Goal: Book appointment/travel/reservation

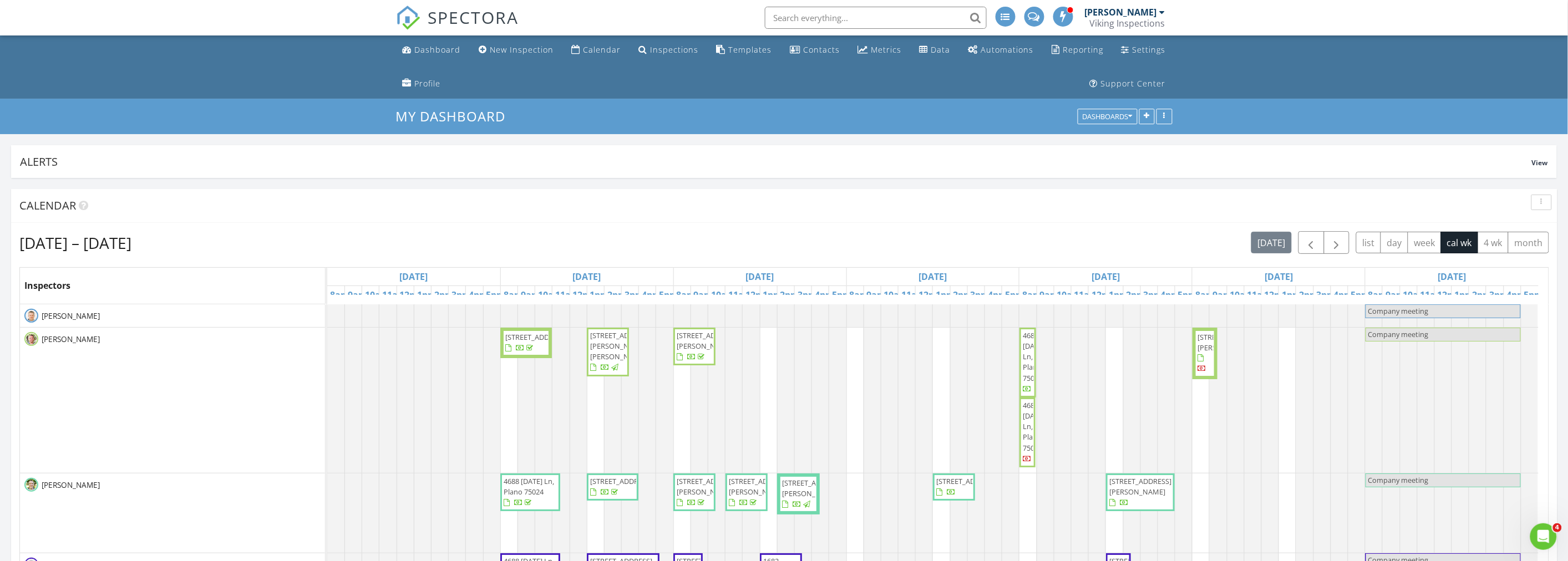
scroll to position [1998, 1588]
click at [242, 87] on ul "Dashboard New Inspection Calendar Inspections Templates Contacts Metrics Data A…" at bounding box center [784, 67] width 1568 height 63
click at [1540, 199] on div "button" at bounding box center [1541, 203] width 11 height 8
click at [1532, 224] on div "Refresh" at bounding box center [1531, 228] width 40 height 13
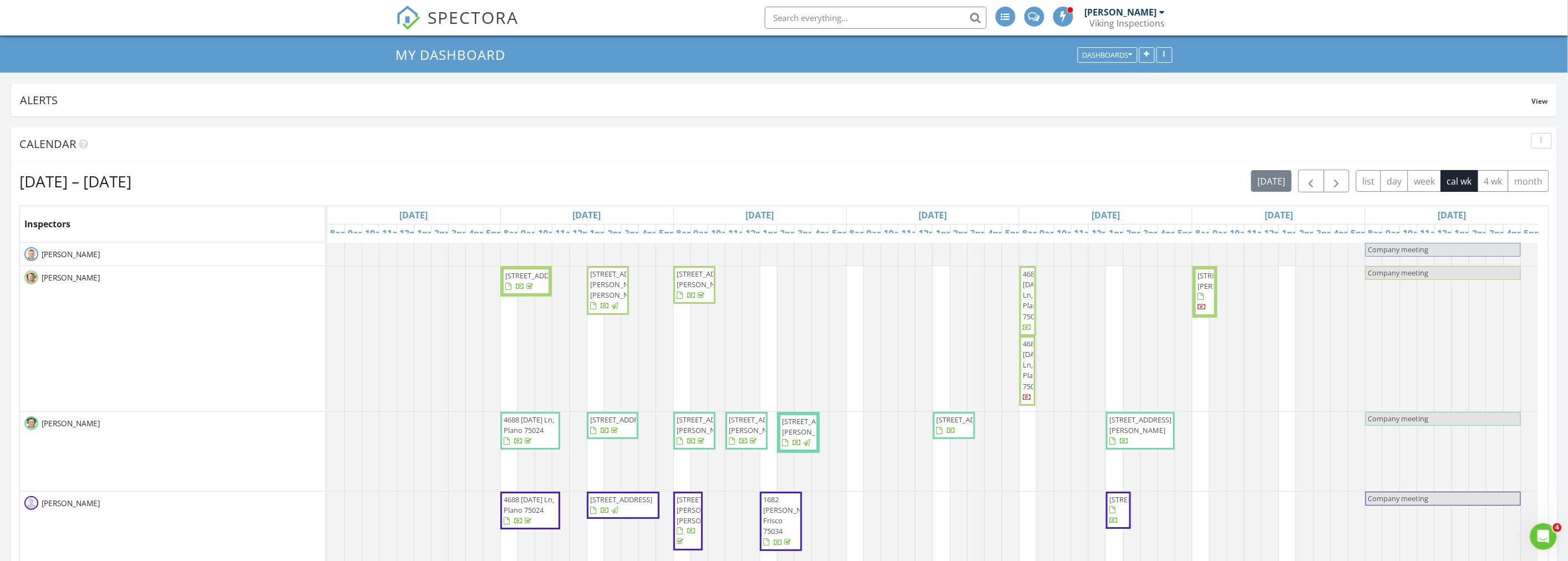
scroll to position [123, 0]
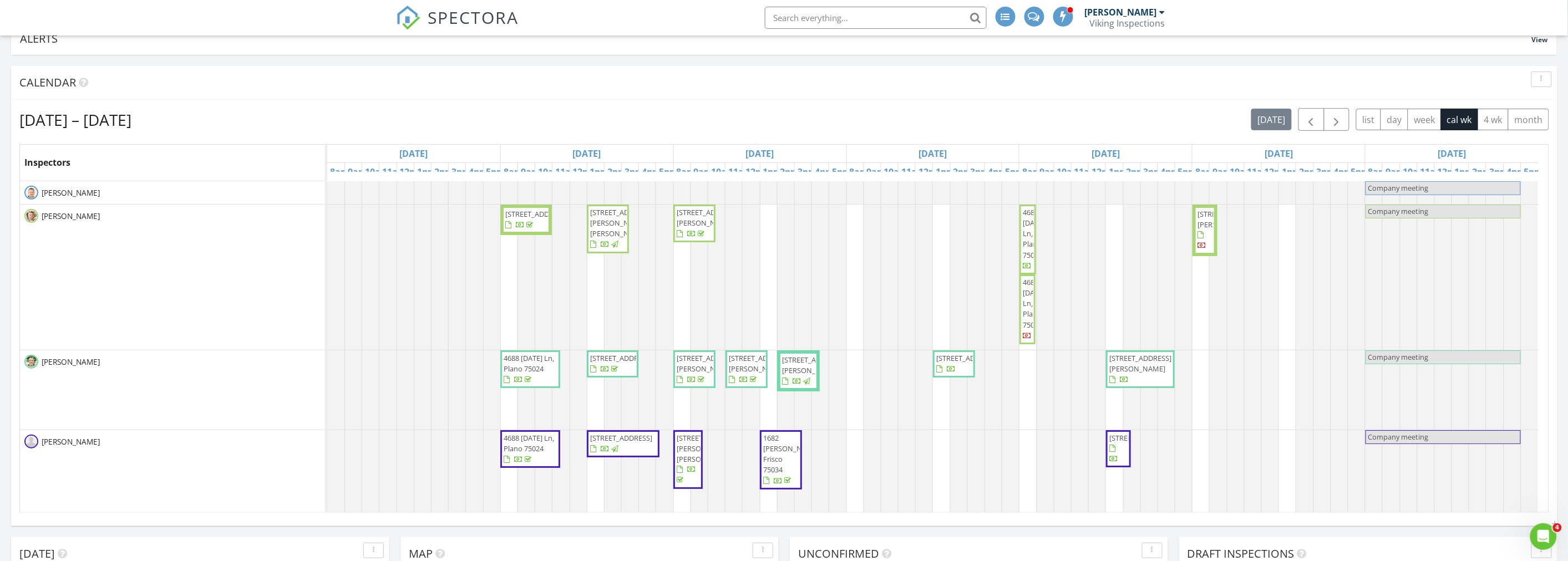
click at [776, 109] on div "Aug 24 – 30, 2025 today list day week cal wk 4 wk month" at bounding box center [784, 119] width 1530 height 23
click at [1026, 297] on span "4688 [DATE] Ln, Plano 75024" at bounding box center [1034, 303] width 22 height 53
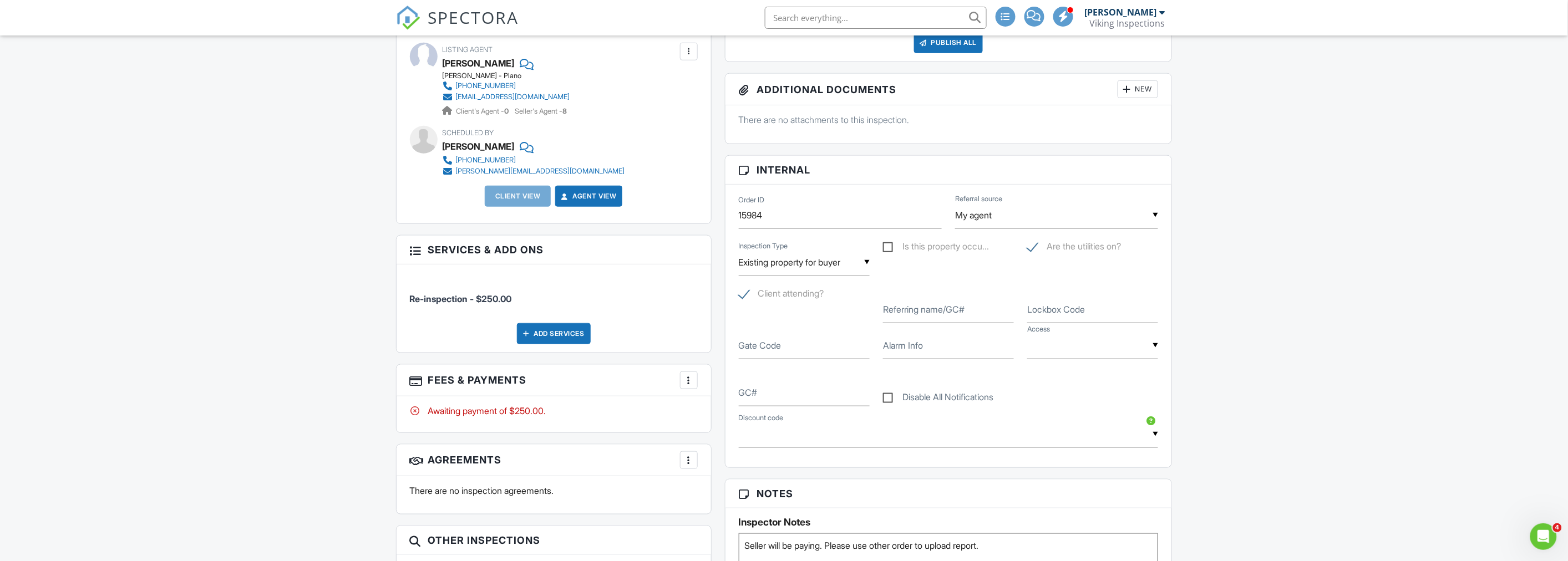
scroll to position [449, 0]
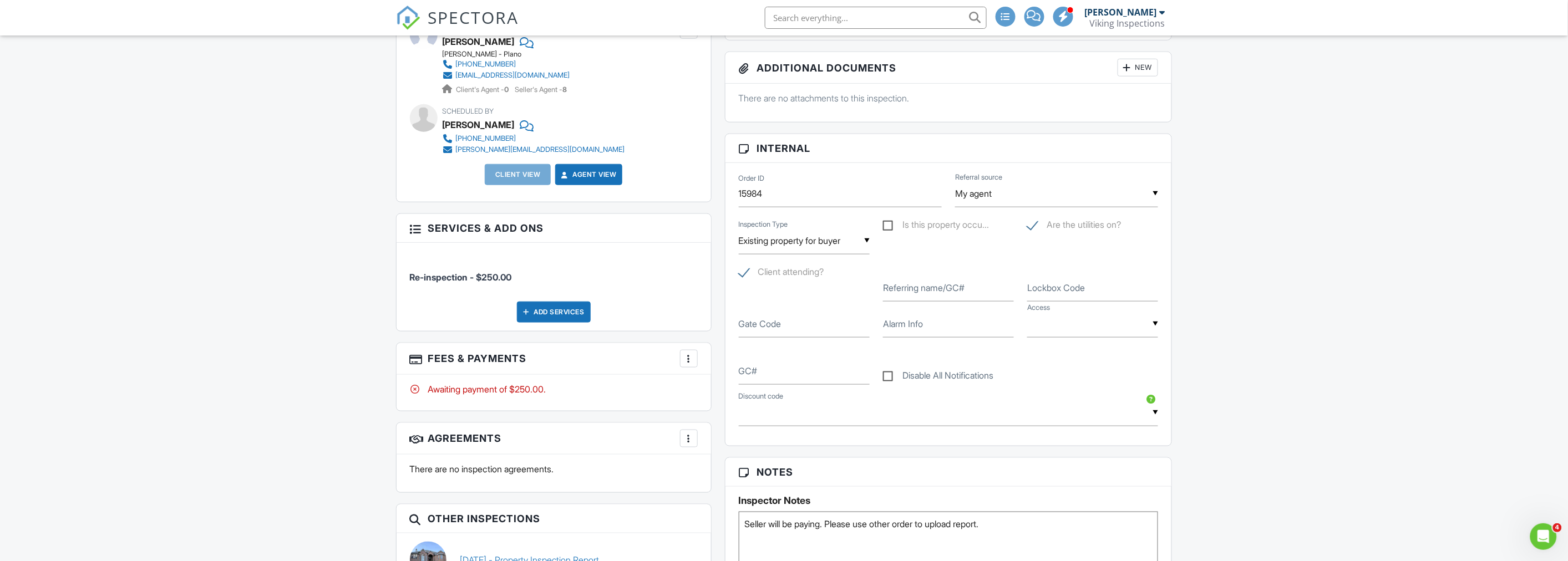
drag, startPoint x: 271, startPoint y: 252, endPoint x: 575, endPoint y: 445, distance: 360.1
click at [271, 252] on div "Dashboard New Inspection Calendar Inspections Templates Contacts Metrics Data A…" at bounding box center [784, 534] width 1568 height 1898
click at [298, 301] on div "Dashboard New Inspection Calendar Inspections Templates Contacts Metrics Data A…" at bounding box center [784, 534] width 1568 height 1898
click at [243, 232] on div "Dashboard New Inspection Calendar Inspections Templates Contacts Metrics Data A…" at bounding box center [784, 534] width 1568 height 1898
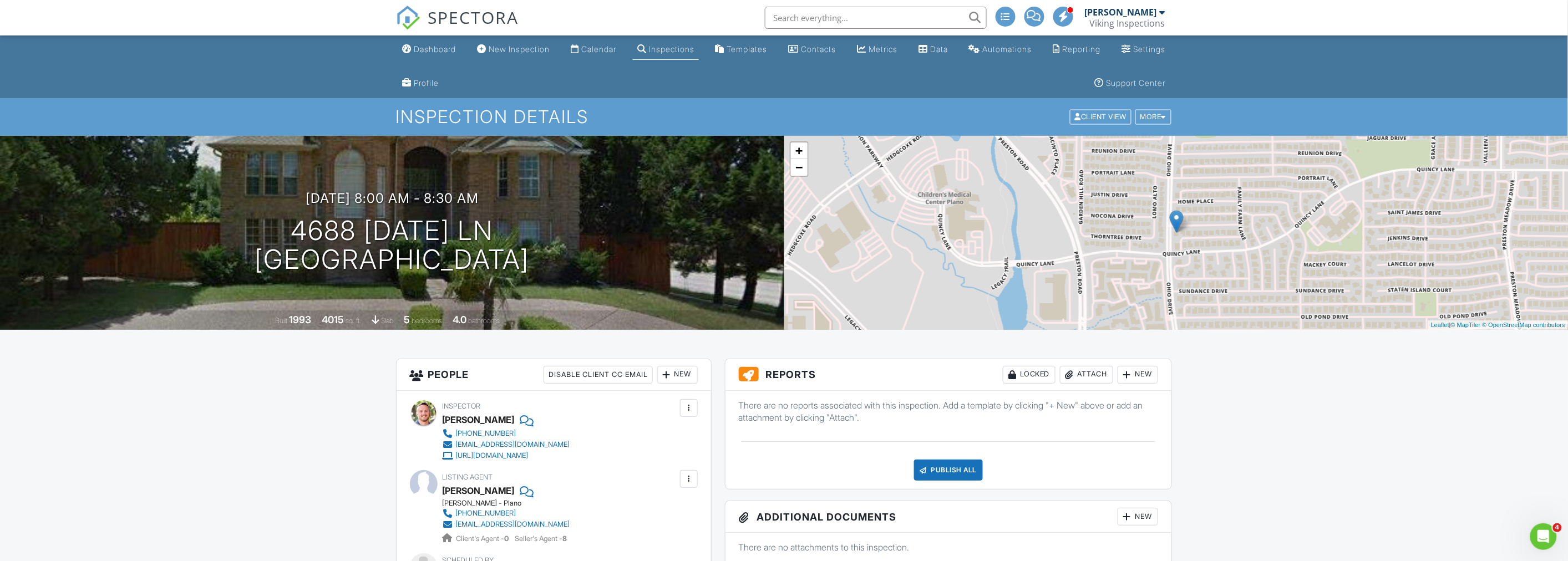
scroll to position [0, 0]
click at [427, 51] on div "Dashboard" at bounding box center [435, 49] width 42 height 9
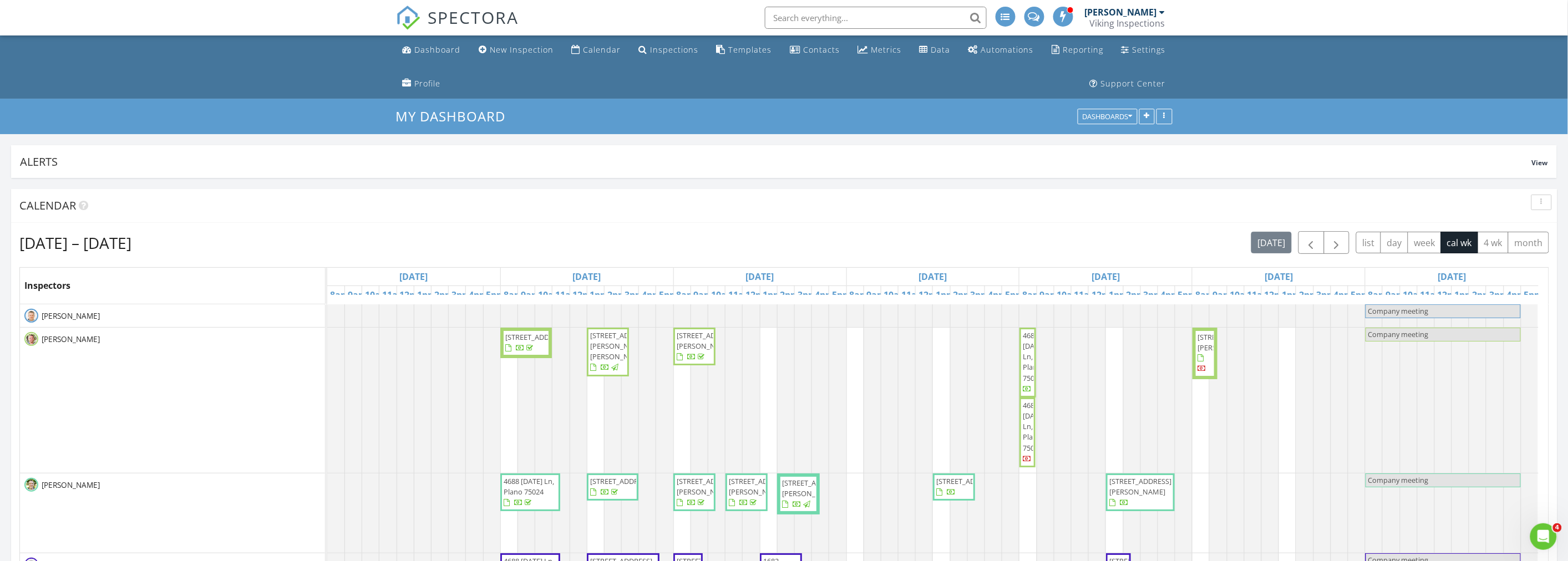
scroll to position [3, 0]
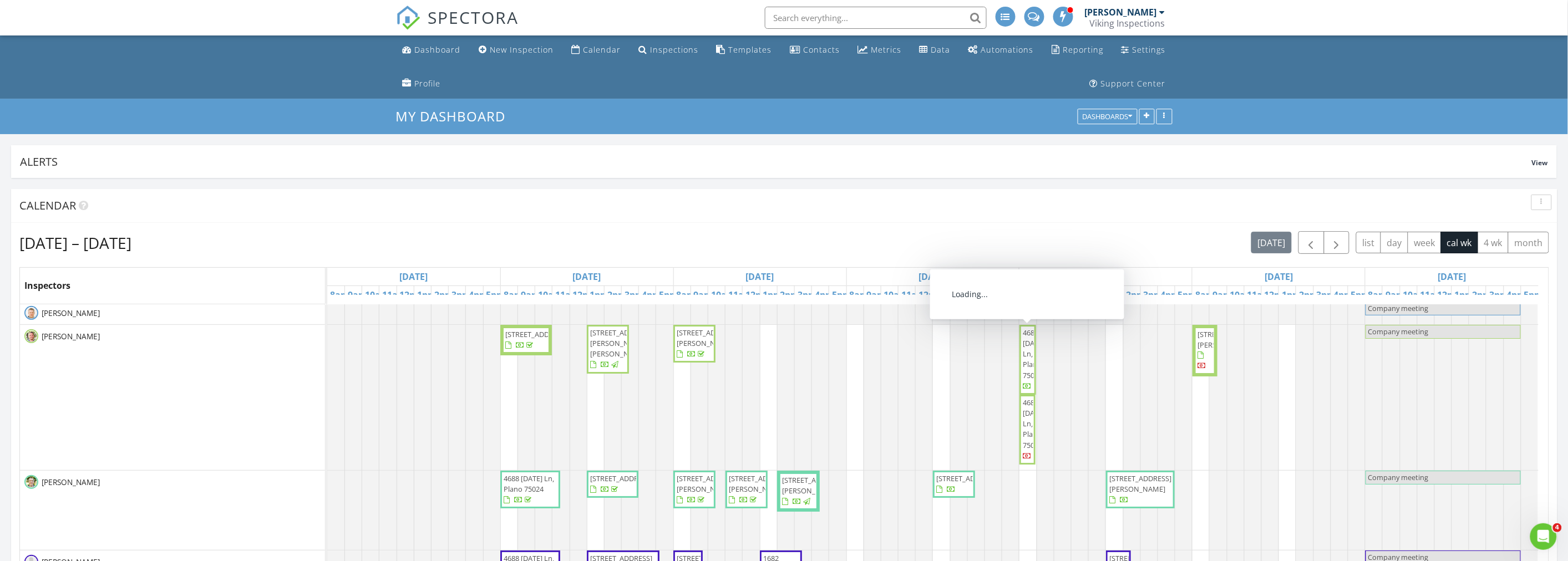
click at [1024, 362] on span "4688 [DATE] Ln, Plano 75024" at bounding box center [1034, 353] width 22 height 53
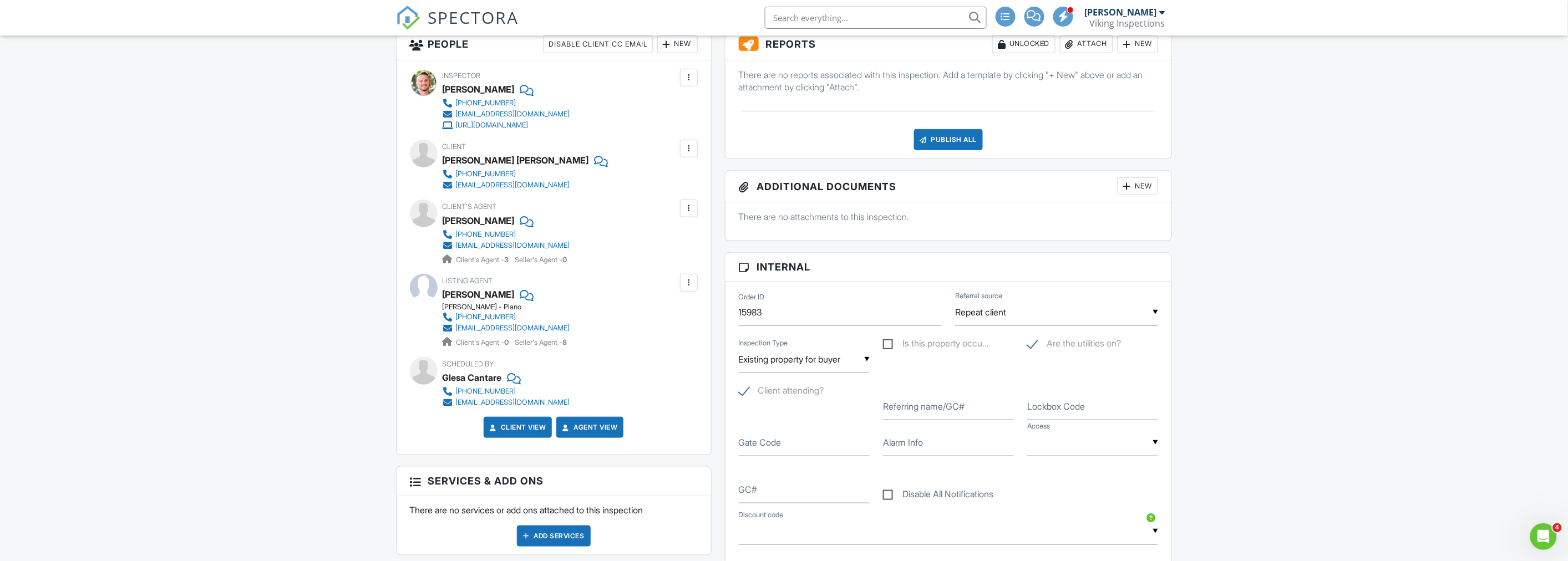
scroll to position [307, 0]
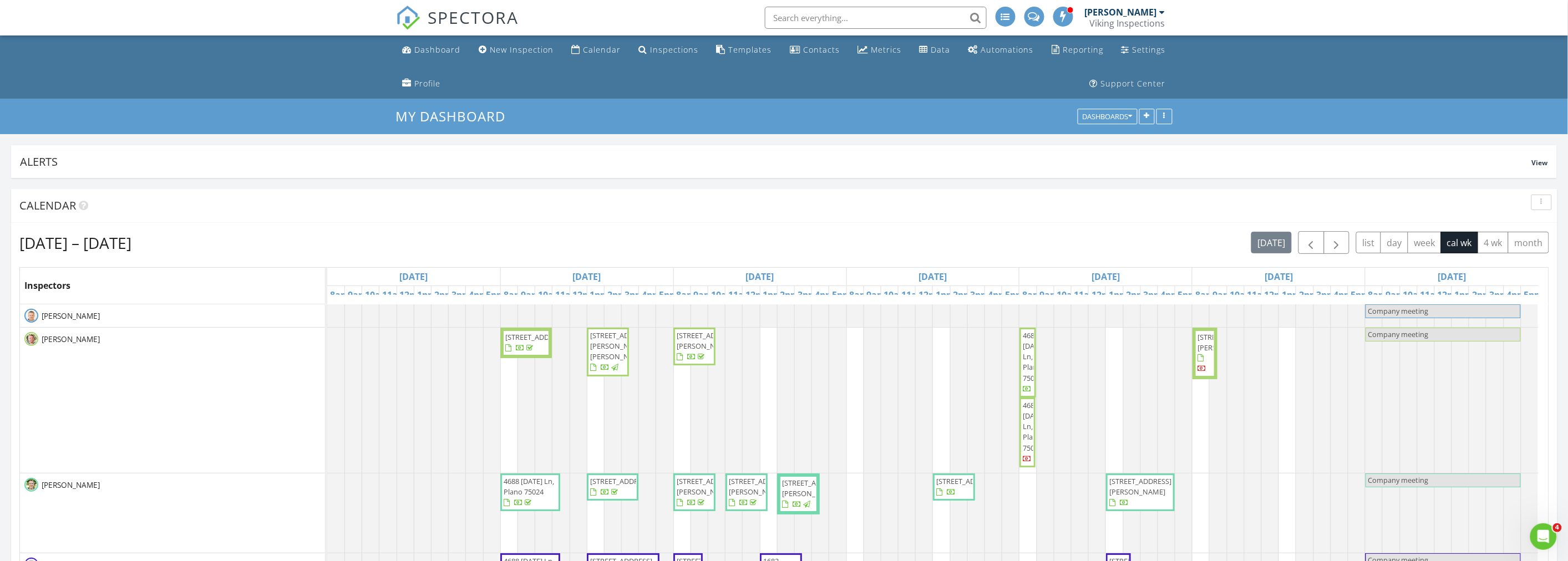
click at [1027, 418] on span "4688 [DATE] Ln, Plano 75024" at bounding box center [1034, 426] width 22 height 53
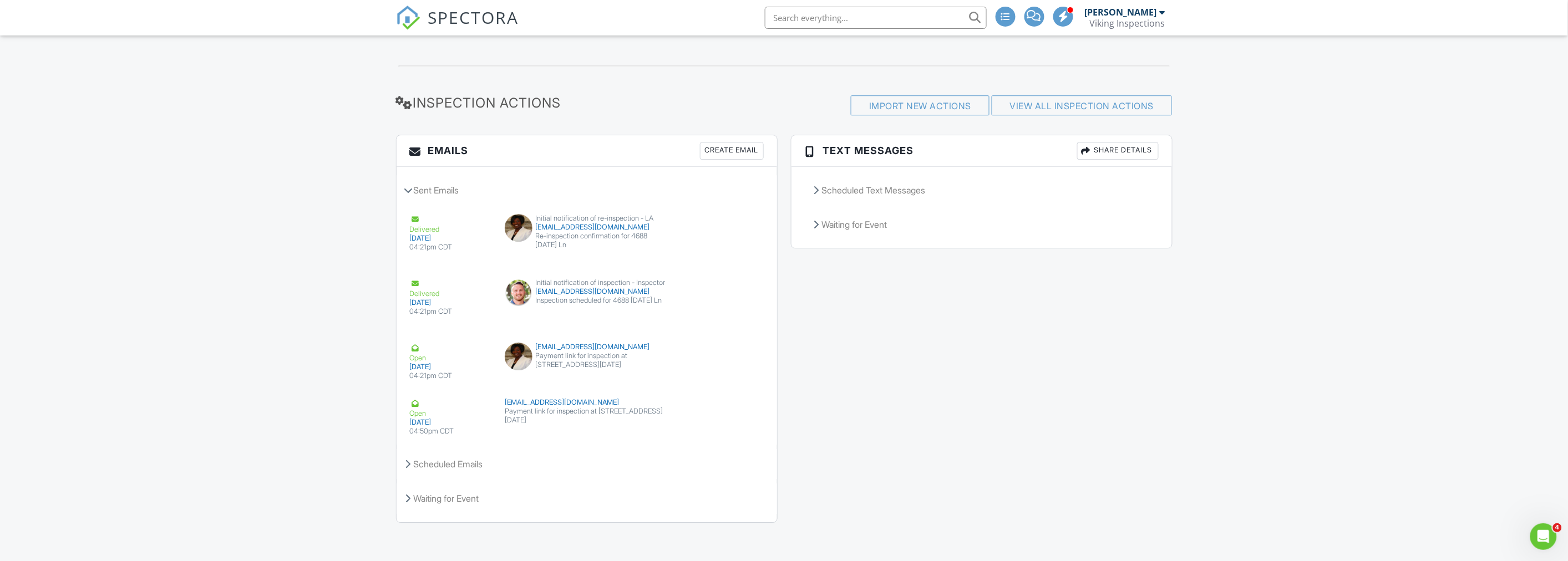
scroll to position [1493, 0]
drag, startPoint x: 187, startPoint y: 363, endPoint x: 394, endPoint y: 435, distance: 219.2
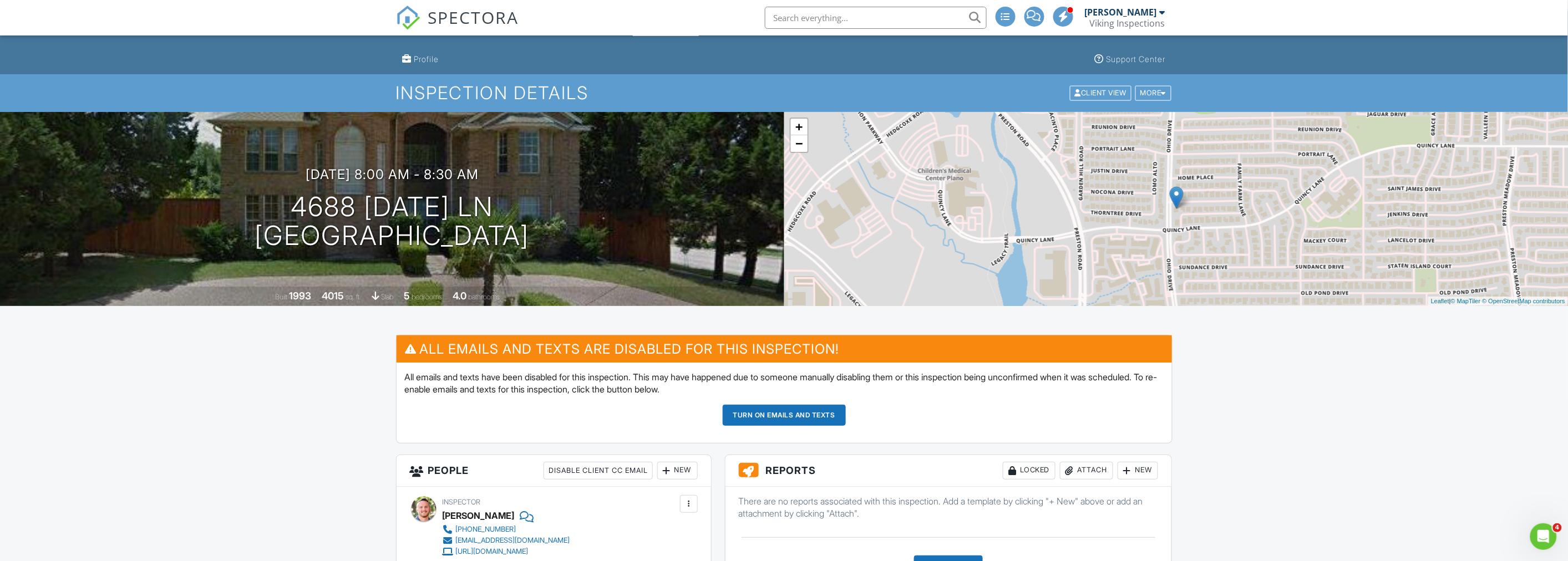
scroll to position [0, 0]
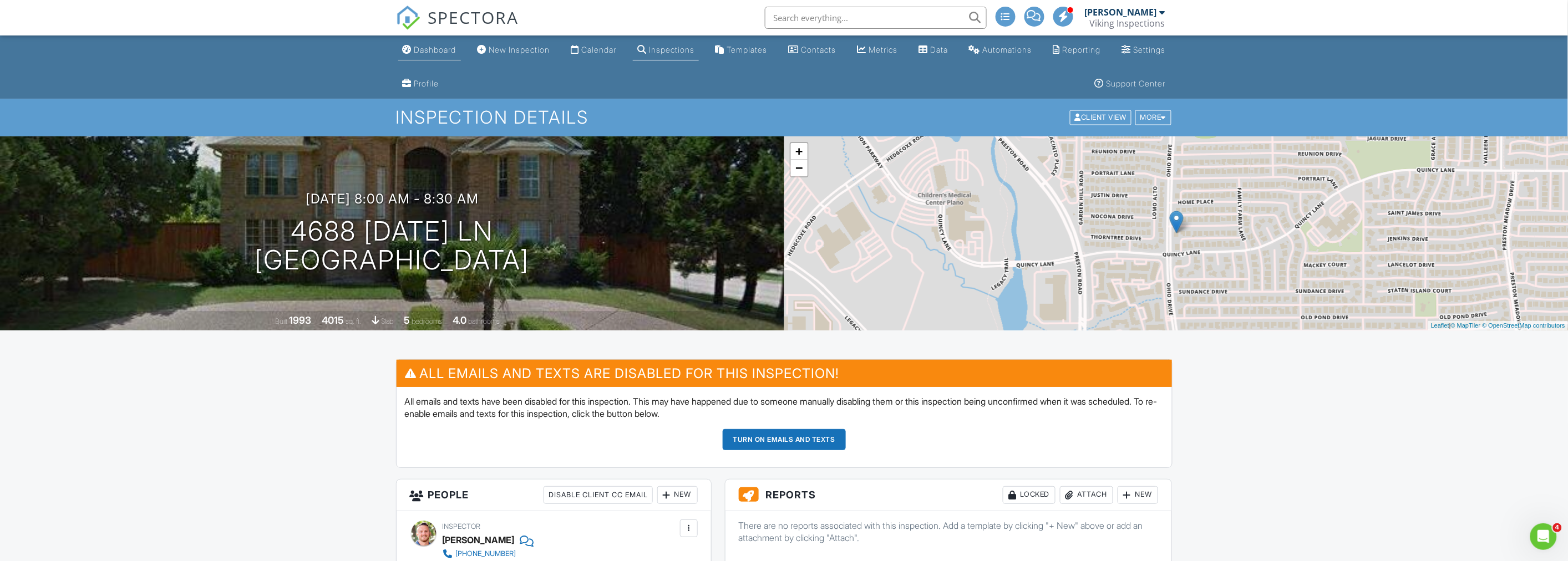
click at [423, 48] on div "Dashboard" at bounding box center [435, 49] width 42 height 9
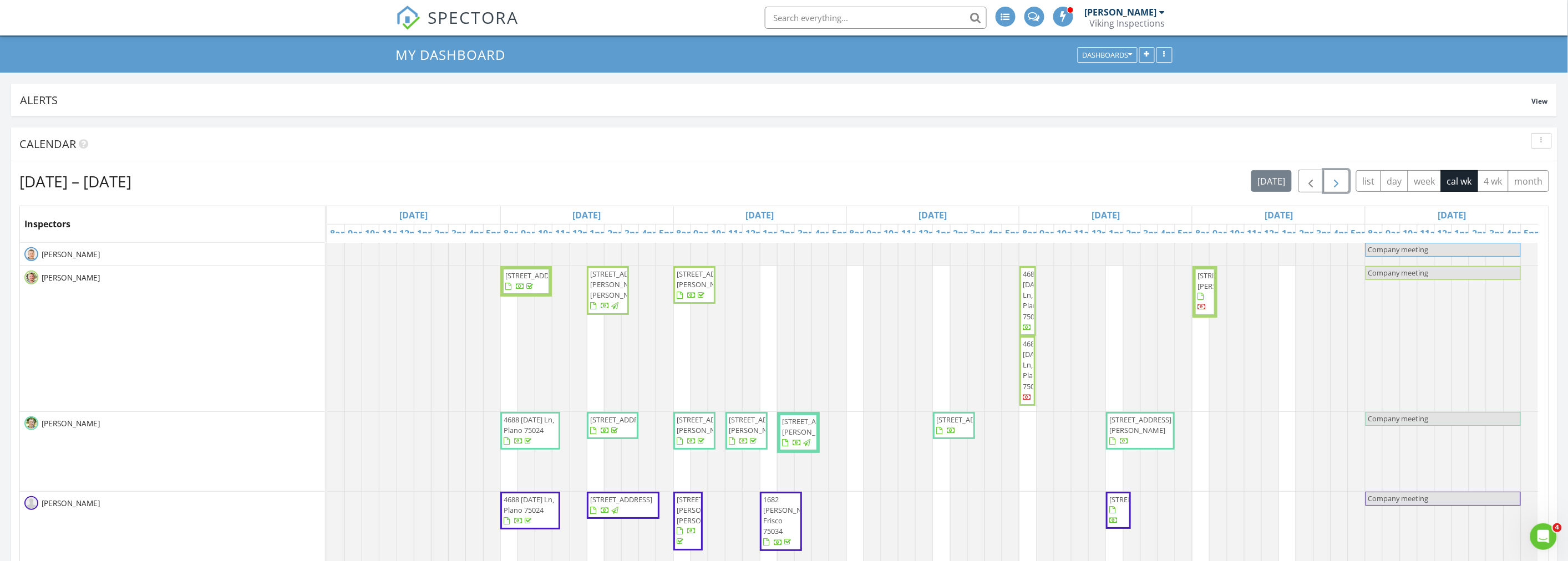
click at [1337, 184] on span "button" at bounding box center [1336, 181] width 13 height 13
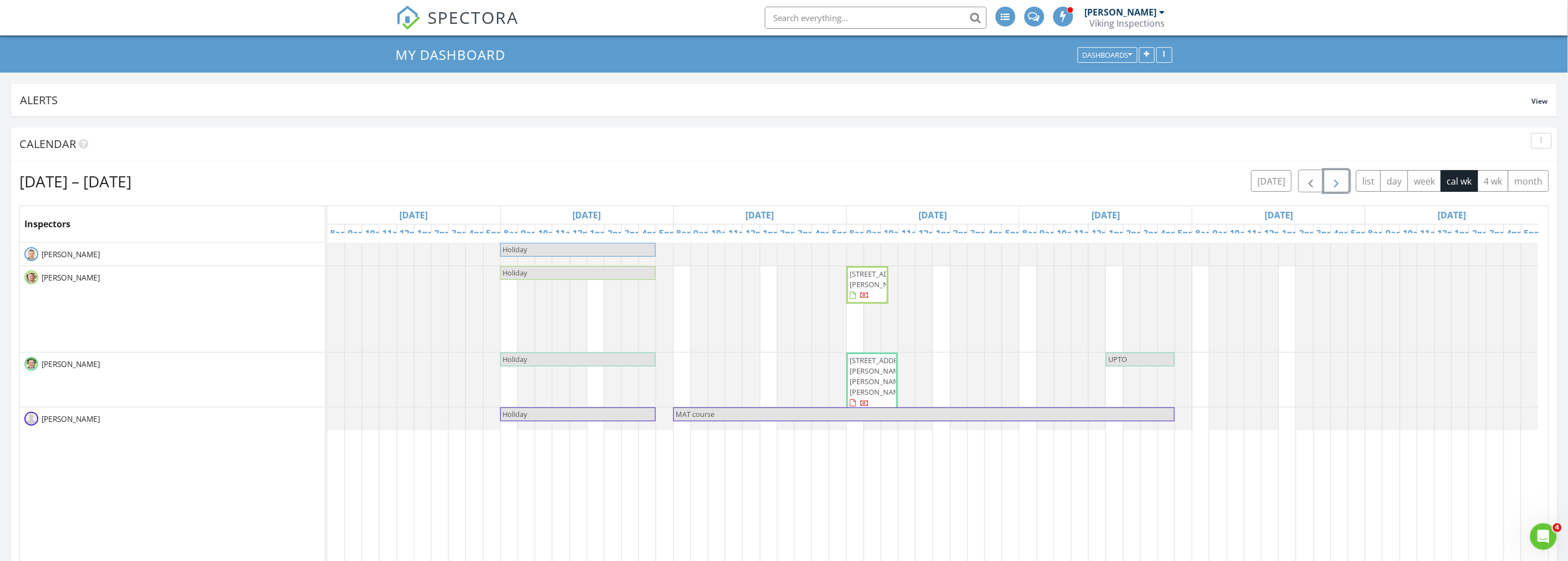
click at [1337, 184] on span "button" at bounding box center [1336, 181] width 13 height 13
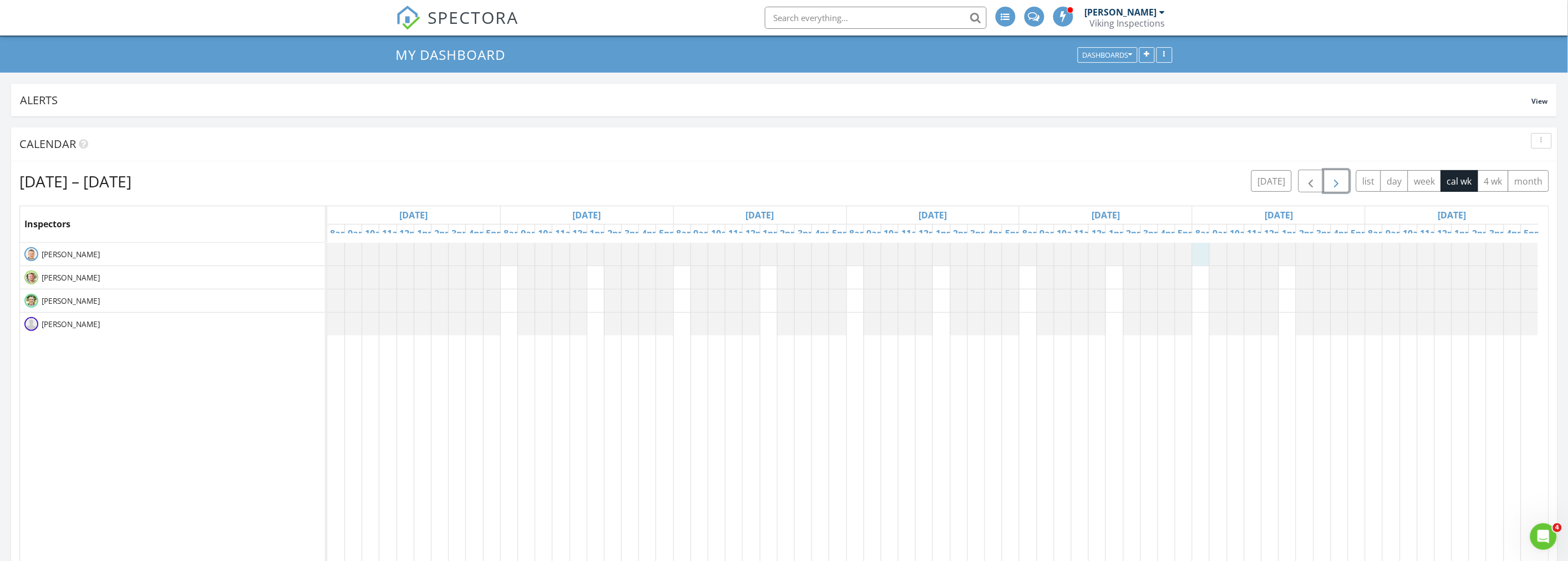
click at [328, 257] on div at bounding box center [328, 254] width 0 height 23
click at [1207, 183] on div "Sep 7 – 13, 2025 today list day week cal wk 4 wk month" at bounding box center [784, 181] width 1530 height 23
click at [328, 252] on div at bounding box center [328, 254] width 0 height 23
click at [1290, 226] on link "Event" at bounding box center [1285, 223] width 57 height 18
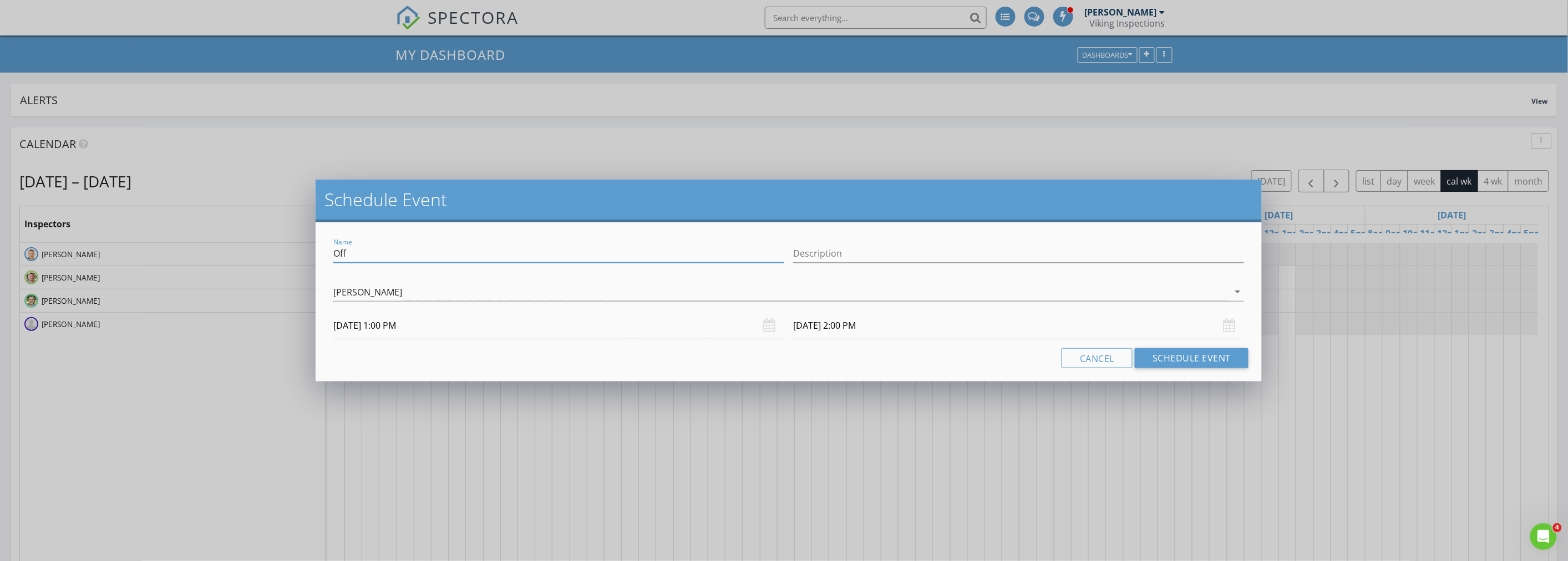
drag, startPoint x: 399, startPoint y: 258, endPoint x: 324, endPoint y: 251, distance: 75.3
click at [324, 251] on div "Name Off Description Kris Svendsen arrow_drop_down 09/12/2025 1:00 PM 09/12/202…" at bounding box center [788, 301] width 946 height 159
click at [367, 293] on div "[PERSON_NAME]" at bounding box center [368, 292] width 69 height 10
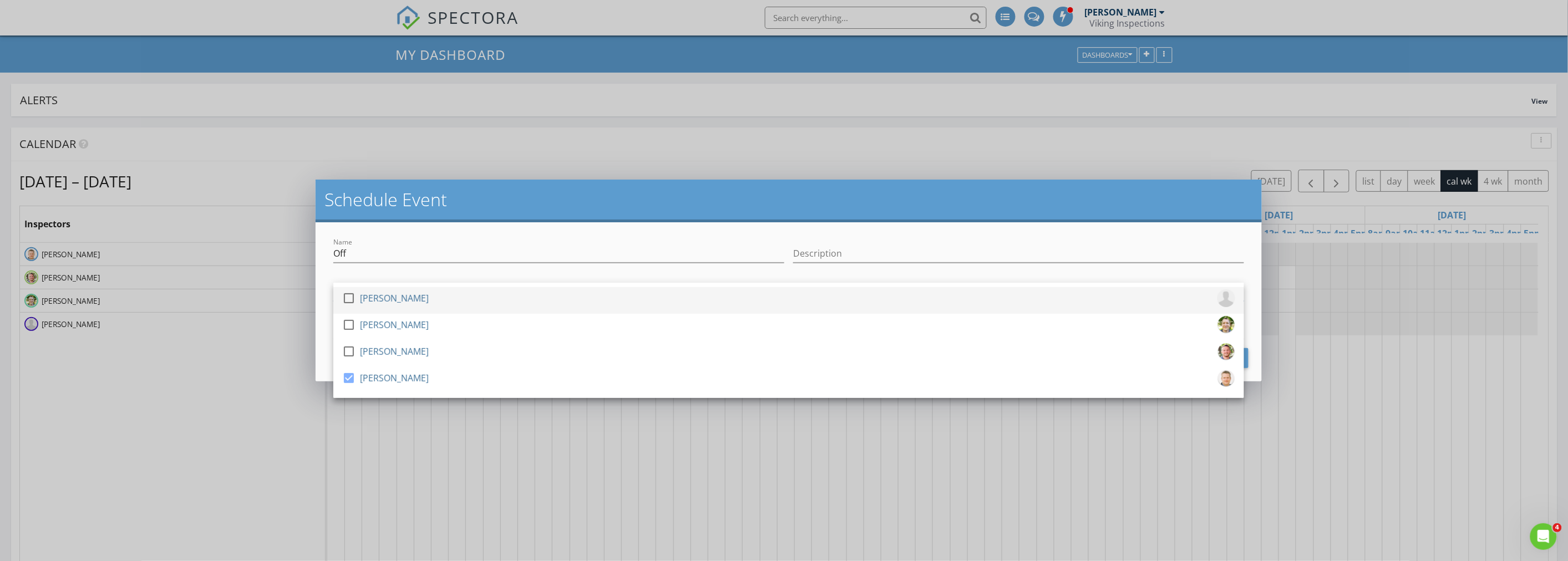
click at [349, 299] on div at bounding box center [349, 297] width 19 height 19
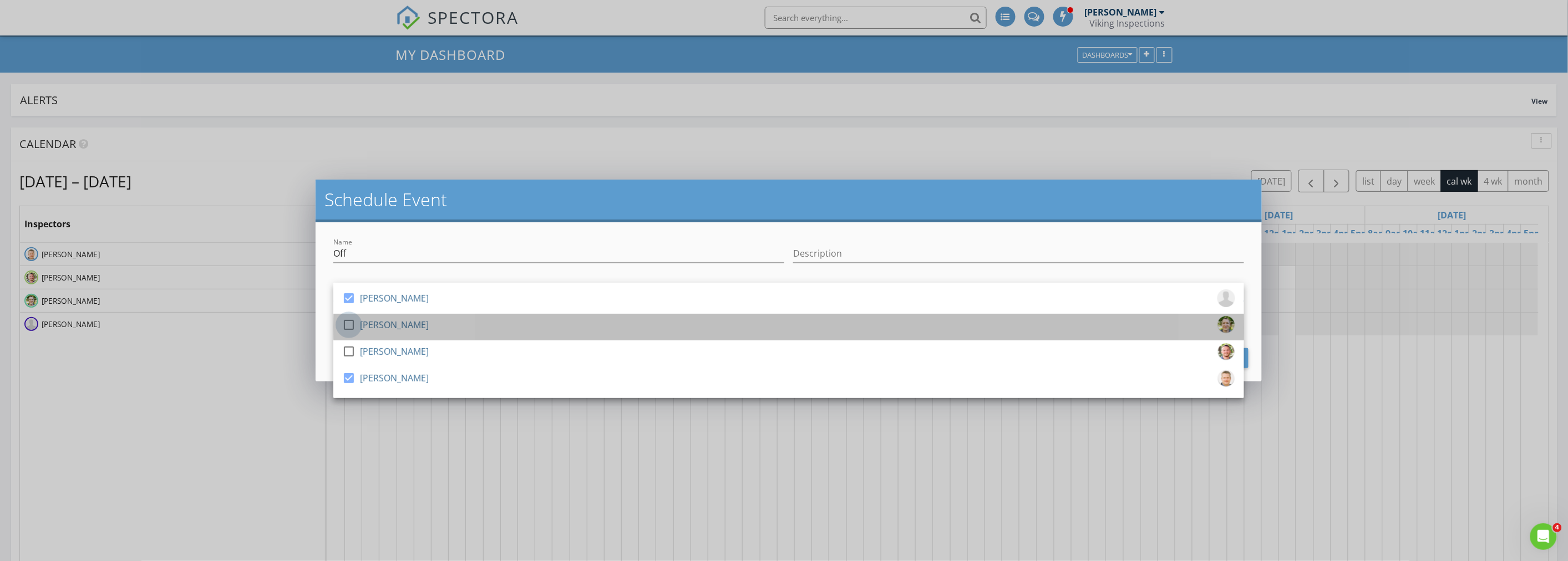
click at [348, 328] on div at bounding box center [349, 324] width 19 height 19
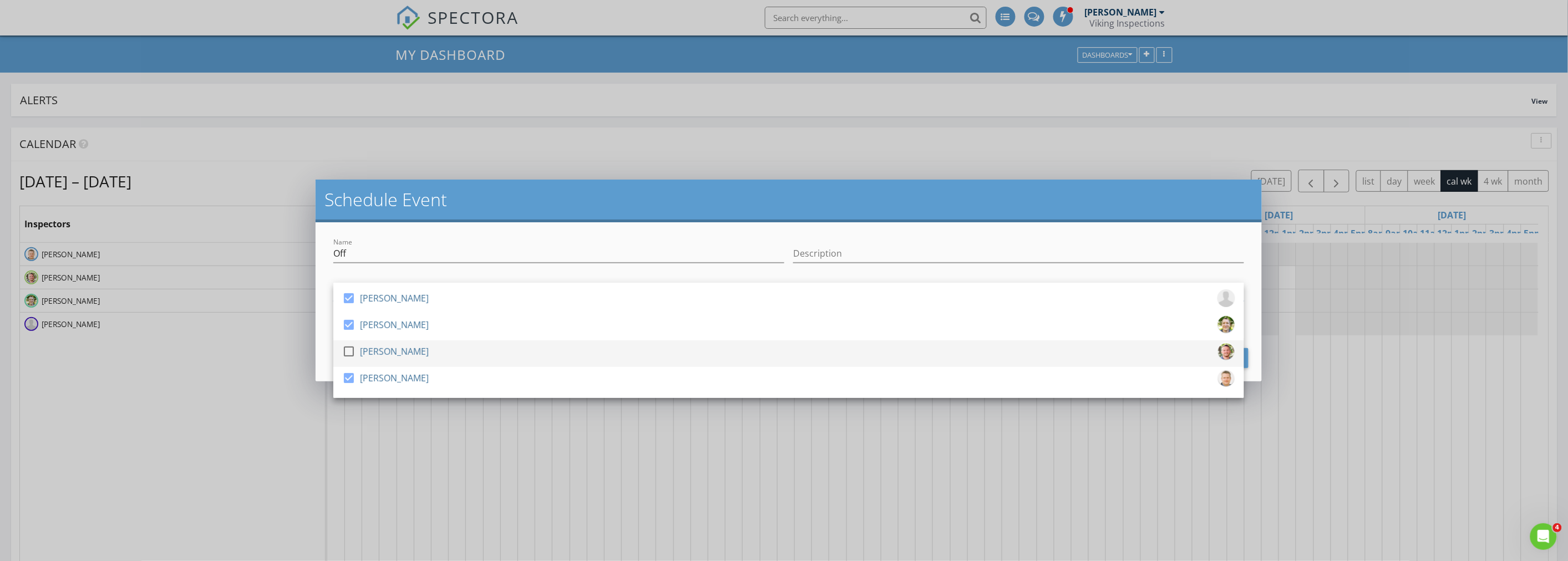
click at [349, 354] on div at bounding box center [349, 351] width 19 height 19
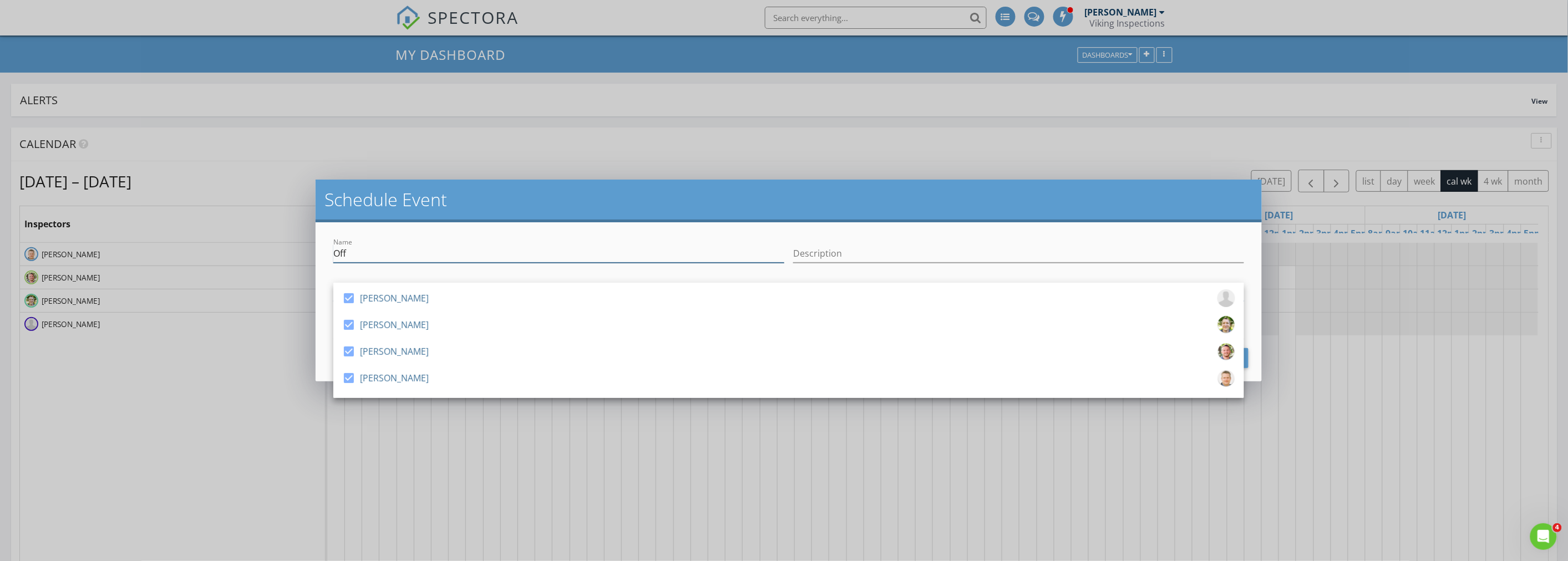
click at [359, 258] on input "Off" at bounding box center [558, 254] width 450 height 18
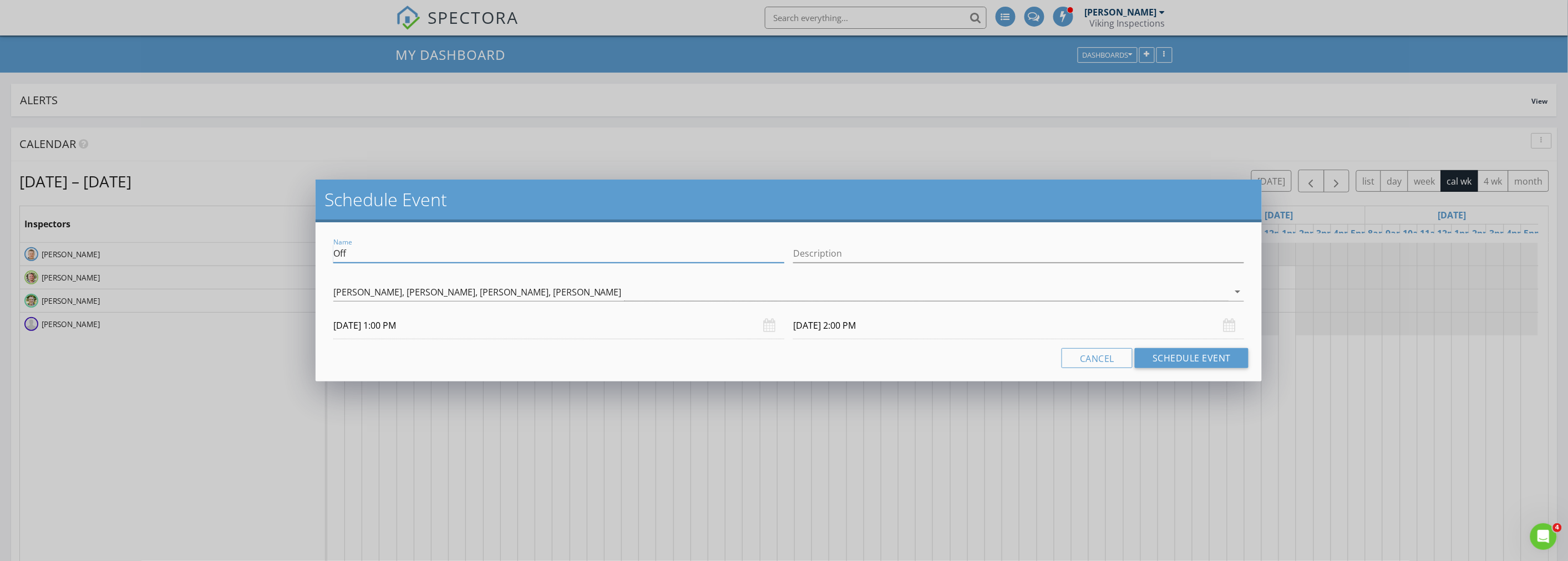
drag, startPoint x: 375, startPoint y: 252, endPoint x: 300, endPoint y: 250, distance: 75.0
click at [300, 250] on div "Schedule Event Name Off Description check_box Aaron Tamez check_box Scott Johns…" at bounding box center [784, 280] width 1568 height 561
type input "Sprk onboarding"
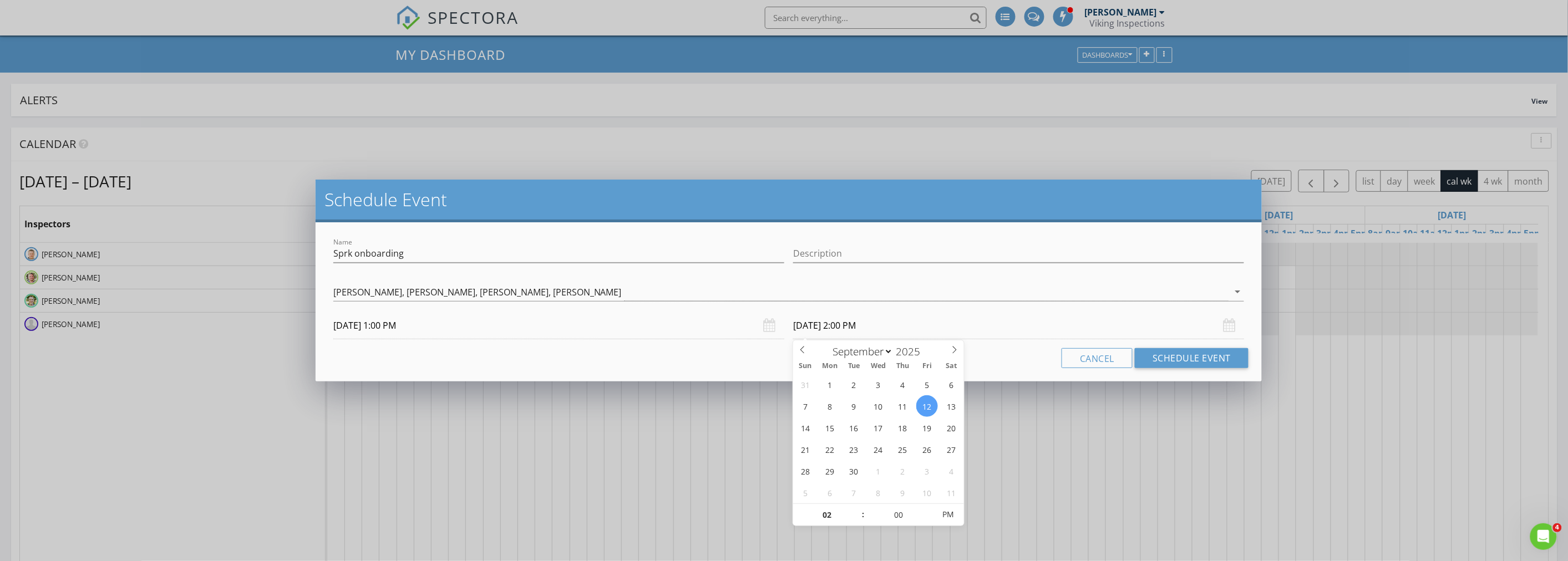
click at [823, 326] on input "09/12/2025 2:00 PM" at bounding box center [1018, 325] width 450 height 27
type input "03"
type input "09/12/2025 3:00 PM"
click at [859, 508] on span at bounding box center [858, 509] width 8 height 11
type input "04"
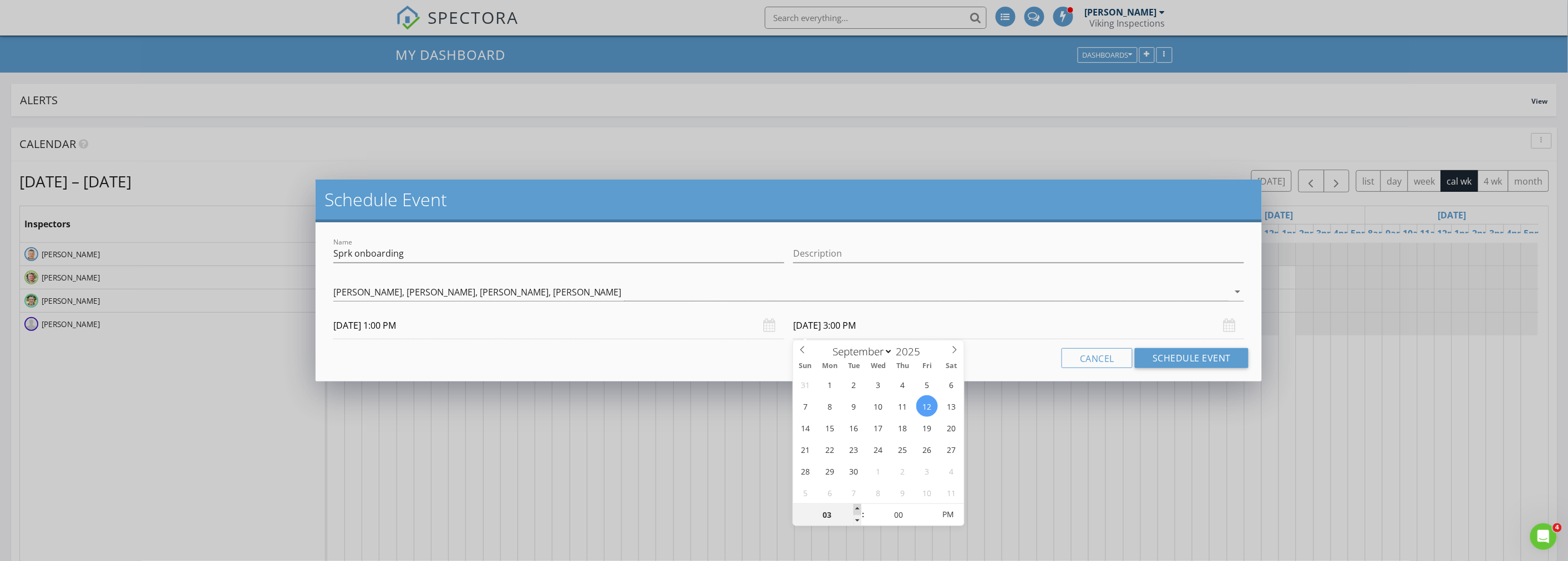
type input "09/12/2025 4:00 PM"
click at [859, 508] on span at bounding box center [858, 509] width 8 height 11
click at [738, 366] on div "Cancel Schedule Event" at bounding box center [788, 358] width 920 height 20
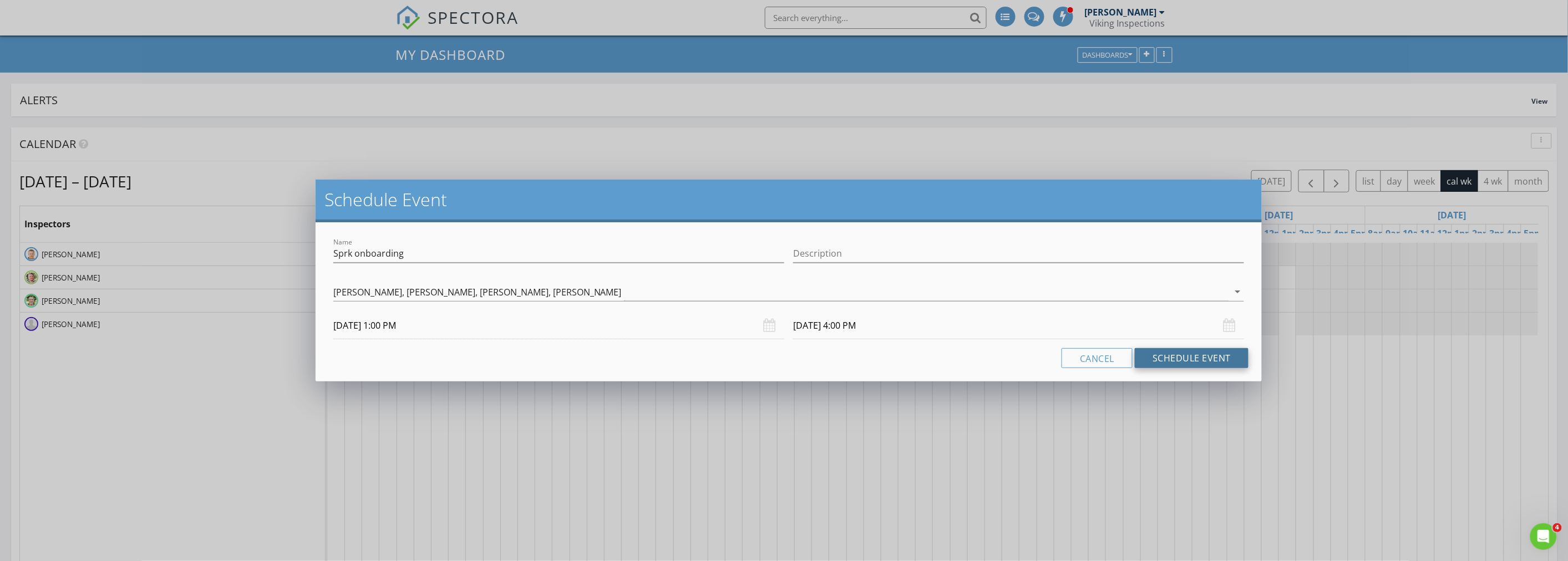
click at [1178, 360] on button "Schedule Event" at bounding box center [1191, 358] width 114 height 20
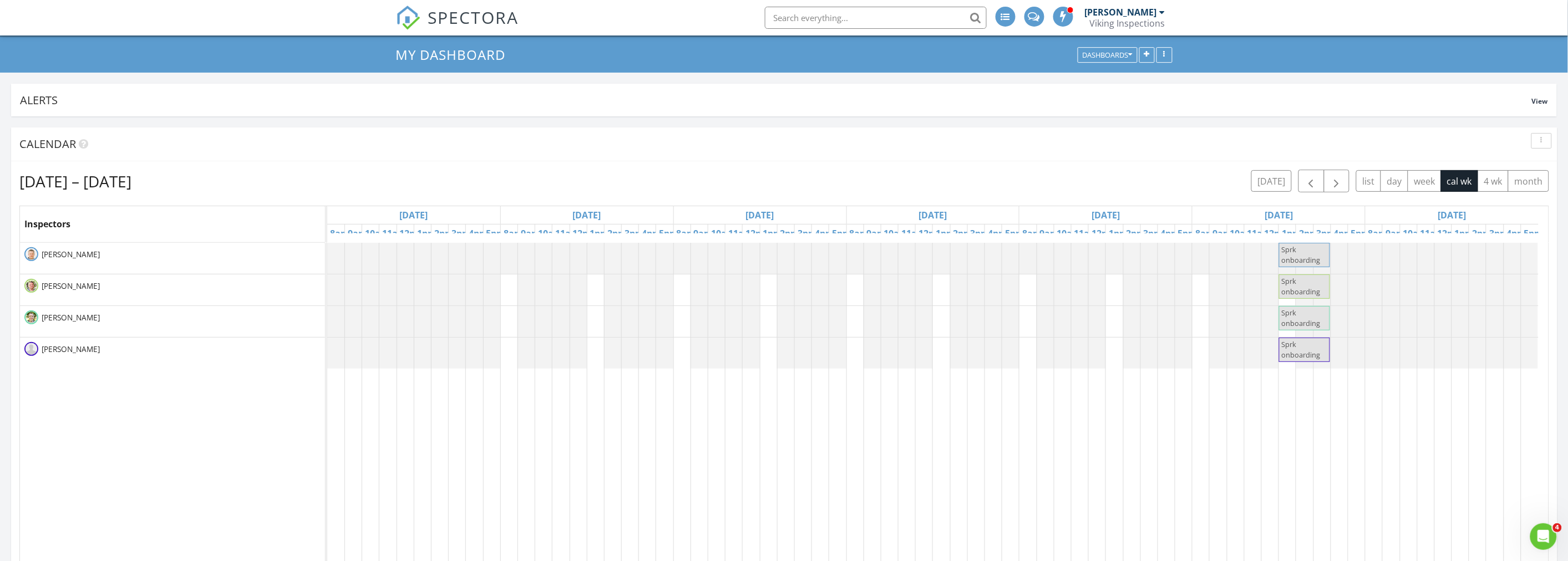
click at [1540, 142] on div "button" at bounding box center [1541, 141] width 11 height 8
click at [1534, 162] on div "Refresh" at bounding box center [1531, 166] width 40 height 13
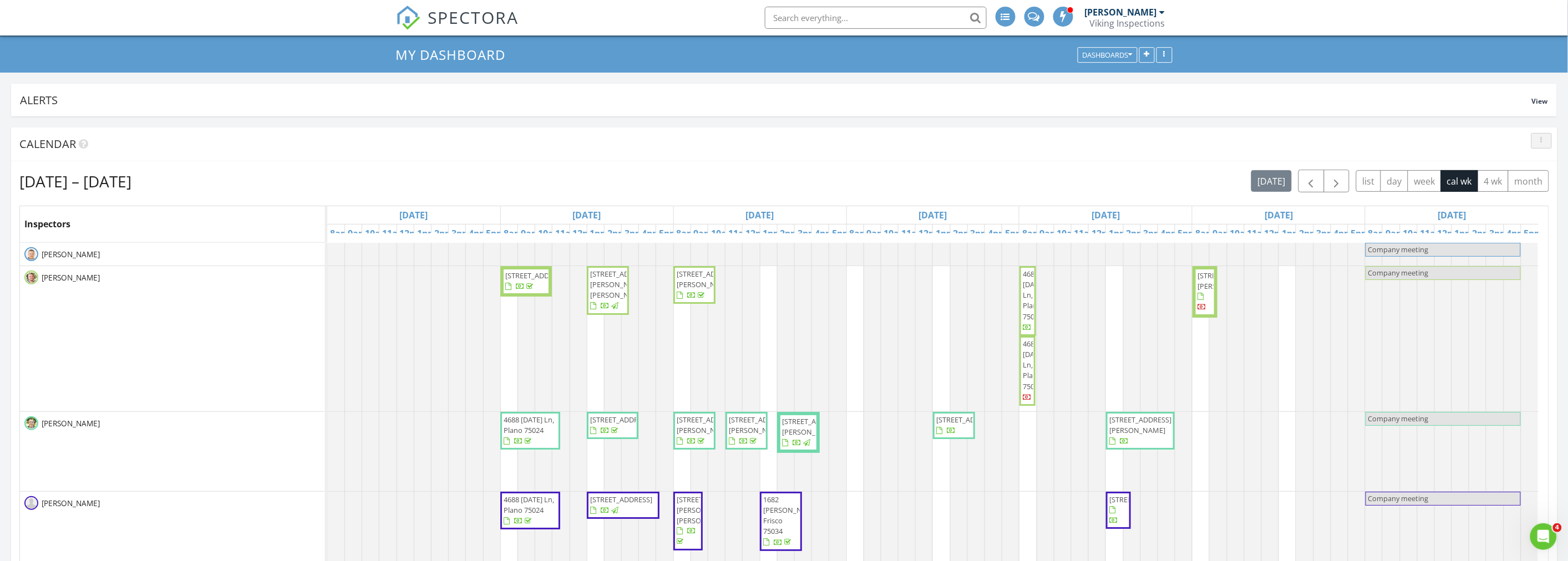
click at [1543, 142] on div "button" at bounding box center [1541, 141] width 11 height 8
click at [1540, 161] on div "Refresh" at bounding box center [1531, 166] width 40 height 13
click at [962, 424] on span "3126 Windsor Rd, Carrollton 75007" at bounding box center [967, 419] width 62 height 10
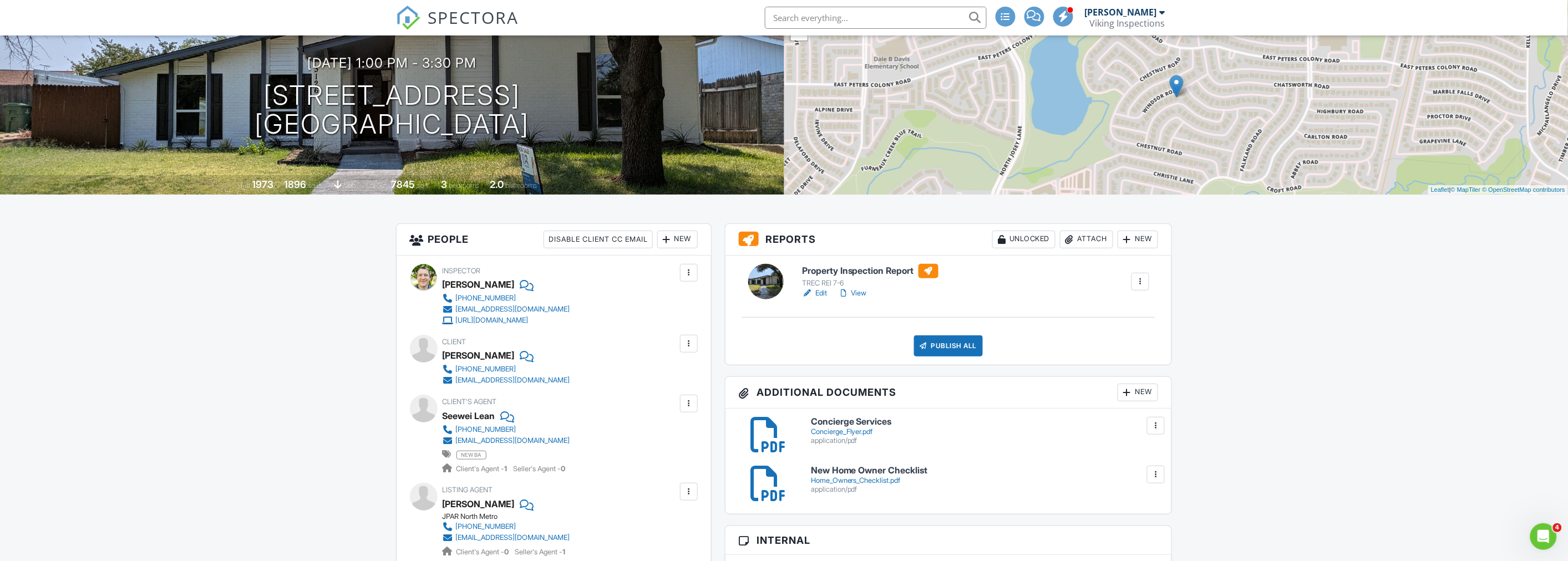
scroll to position [62, 0]
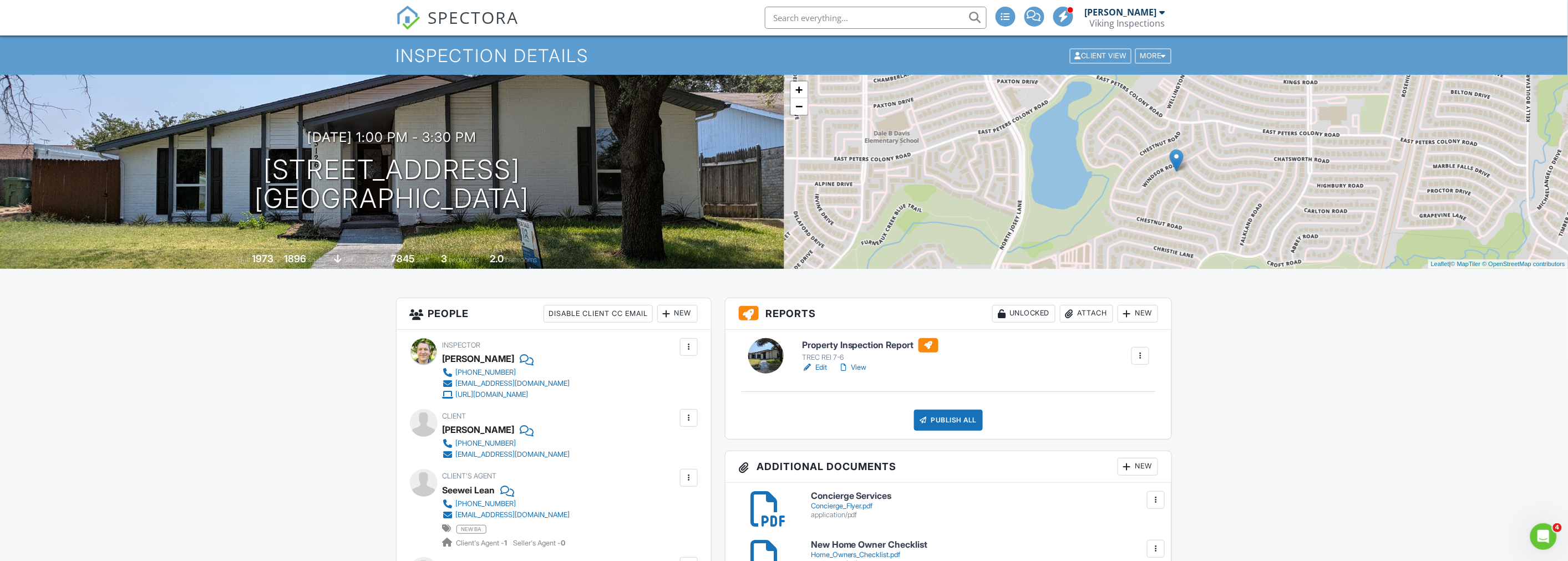
click at [861, 368] on link "View" at bounding box center [852, 367] width 29 height 11
